Goal: Task Accomplishment & Management: Manage account settings

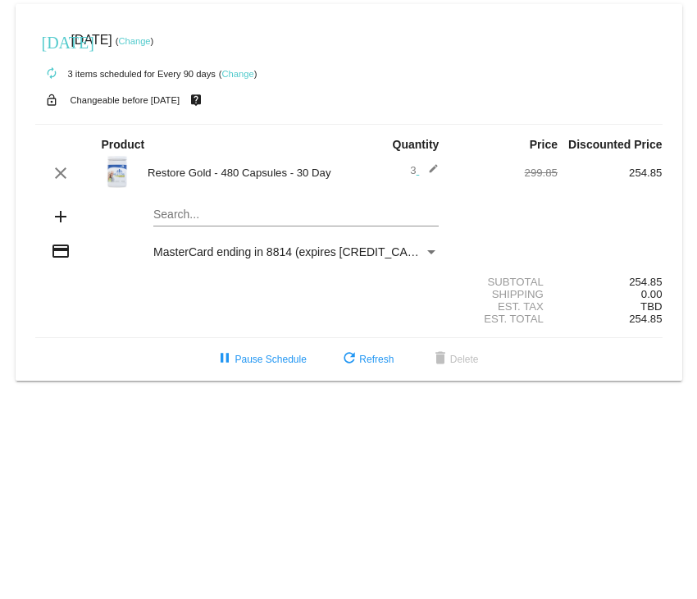
click at [244, 75] on link "Change" at bounding box center [237, 74] width 32 height 10
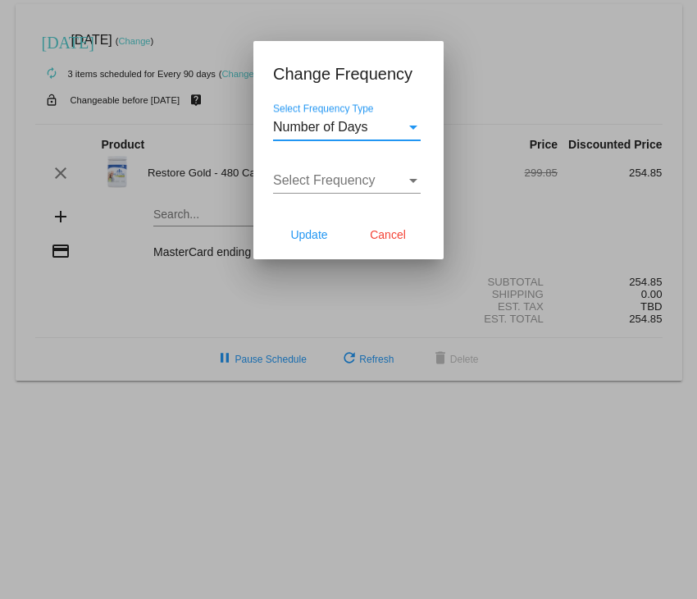
click at [415, 126] on div "Select Frequency Type" at bounding box center [413, 128] width 8 height 4
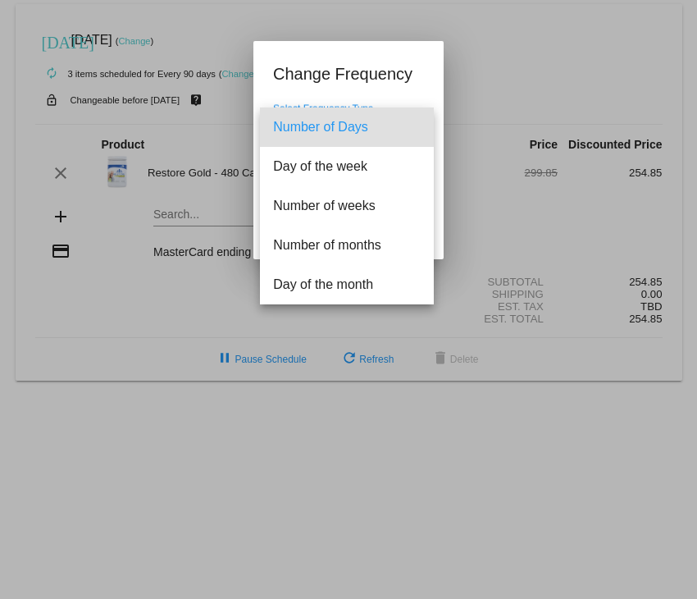
click at [500, 199] on div at bounding box center [348, 299] width 697 height 599
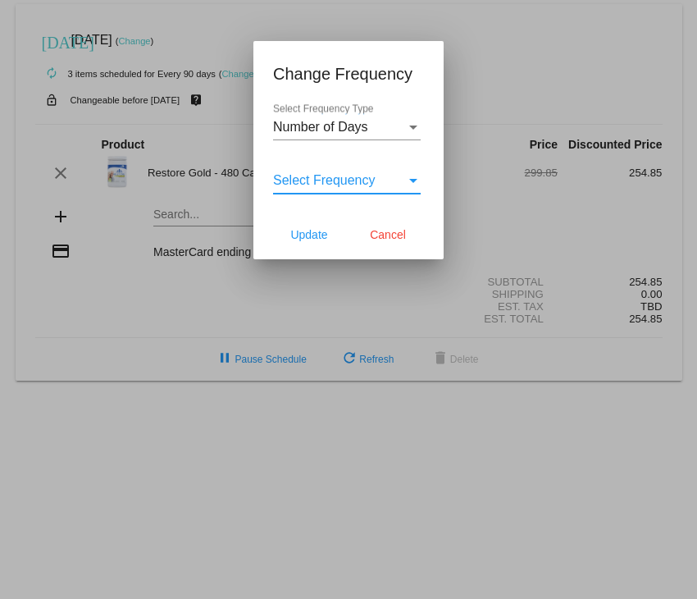
click at [410, 177] on div "Select Frequency" at bounding box center [413, 180] width 15 height 15
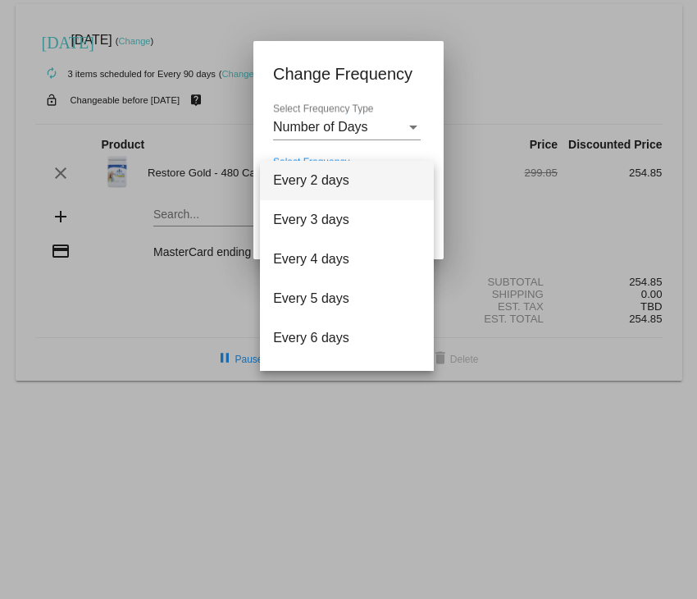
click at [420, 377] on div at bounding box center [348, 299] width 697 height 599
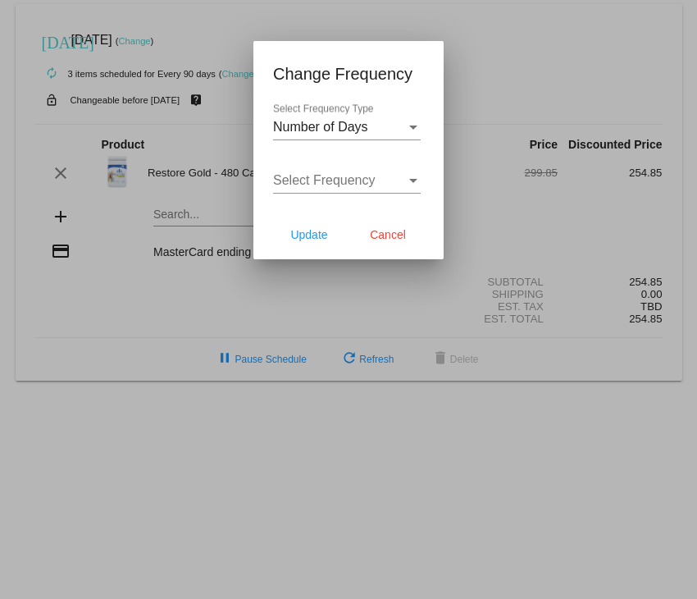
click at [409, 127] on div "Select Frequency Type" at bounding box center [413, 128] width 8 height 4
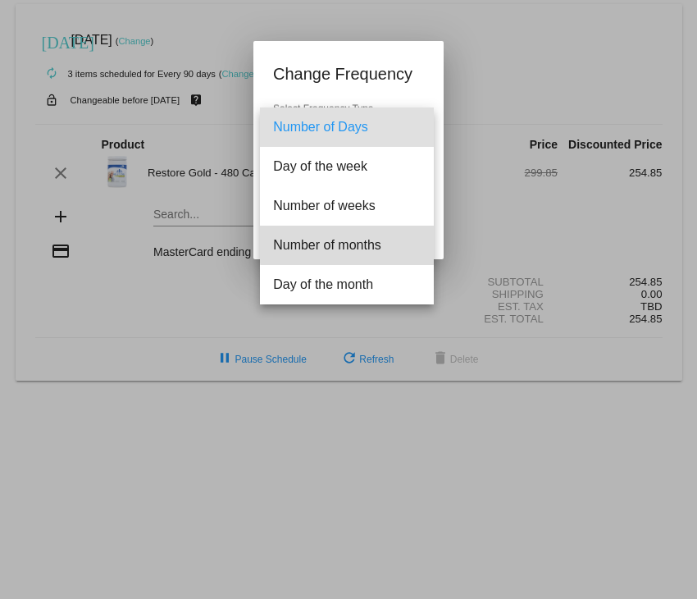
click at [369, 244] on span "Number of months" at bounding box center [347, 245] width 148 height 39
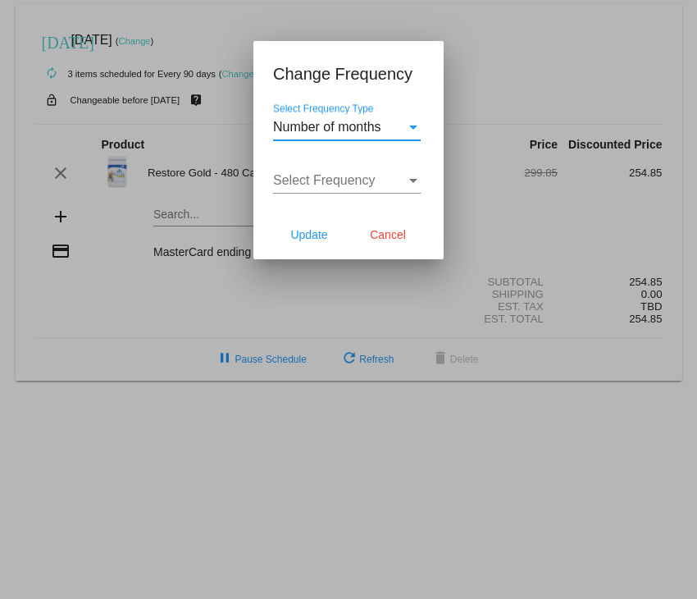
click at [410, 126] on div "Select Frequency Type" at bounding box center [413, 128] width 8 height 4
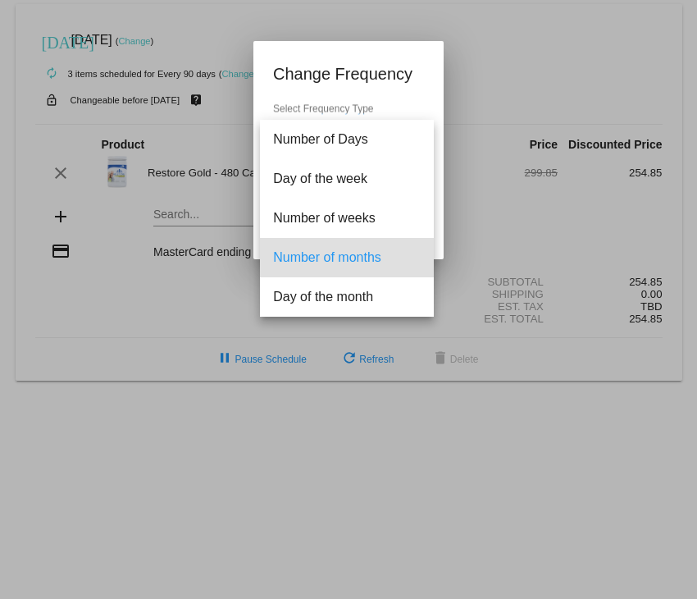
click at [465, 221] on div at bounding box center [348, 299] width 697 height 599
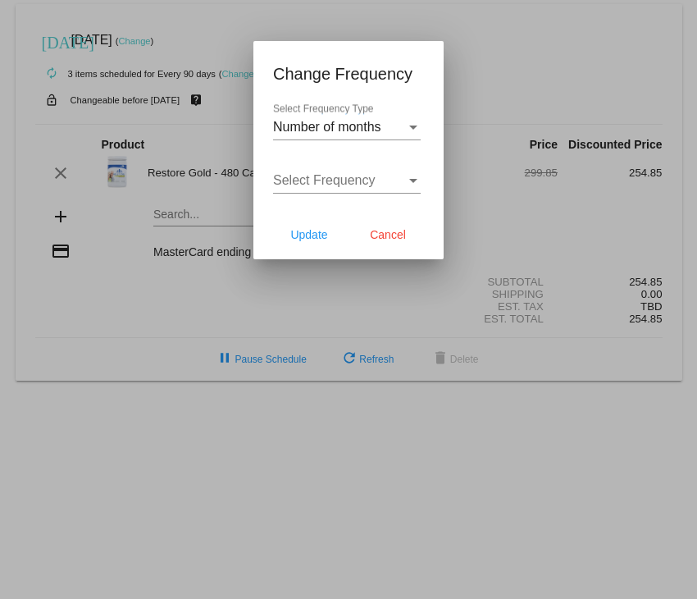
drag, startPoint x: 463, startPoint y: 214, endPoint x: 457, endPoint y: 204, distance: 11.4
click at [460, 211] on div at bounding box center [348, 299] width 697 height 599
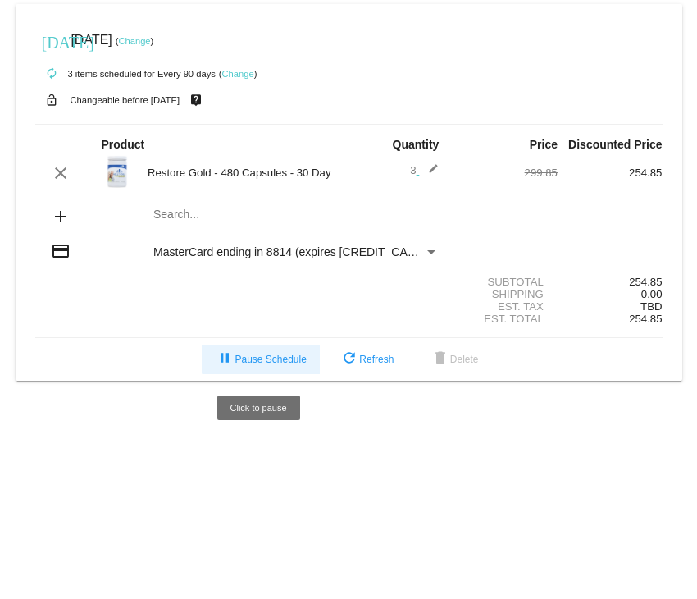
click at [286, 357] on span "pause Pause Schedule" at bounding box center [260, 359] width 91 height 11
